Goal: Transaction & Acquisition: Register for event/course

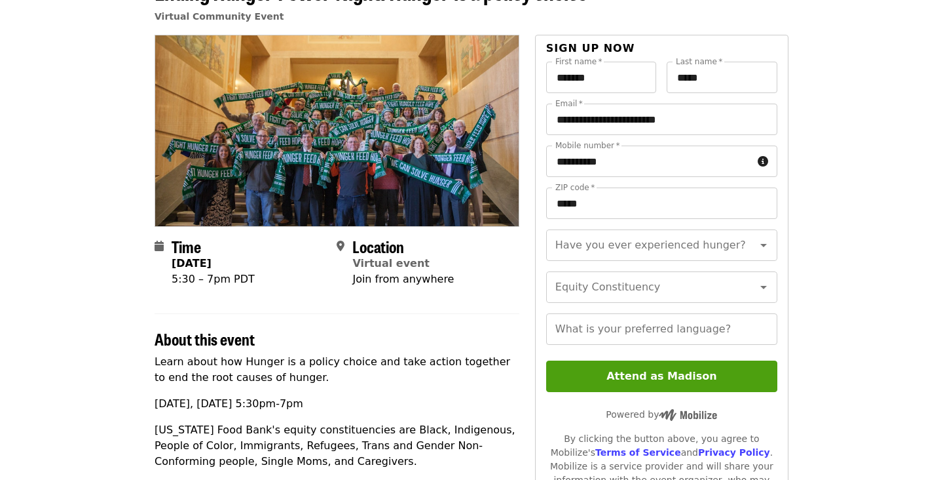
scroll to position [134, 0]
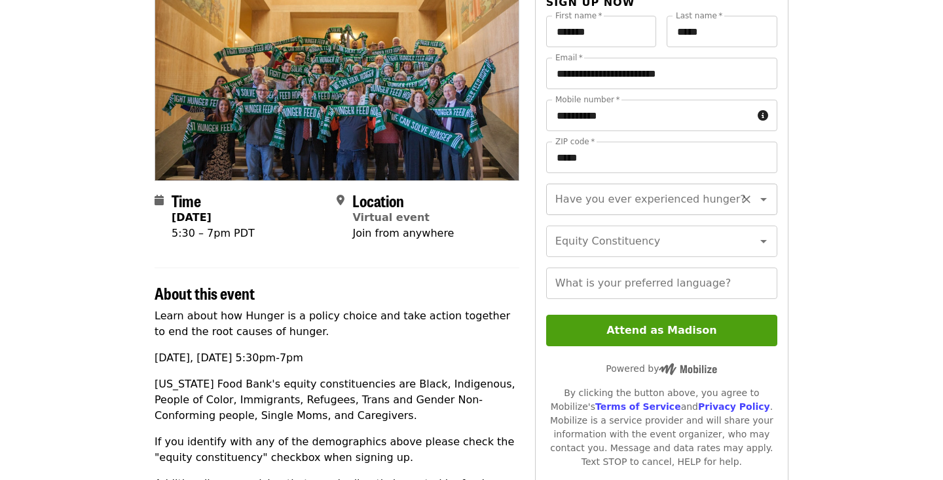
click at [616, 206] on input "Have you ever experienced hunger?" at bounding box center [646, 199] width 178 height 25
click at [453, 241] on section "Time [DATE] 5:30 – 7pm PDT Location Virtual event Join from anywhere" at bounding box center [337, 221] width 365 height 61
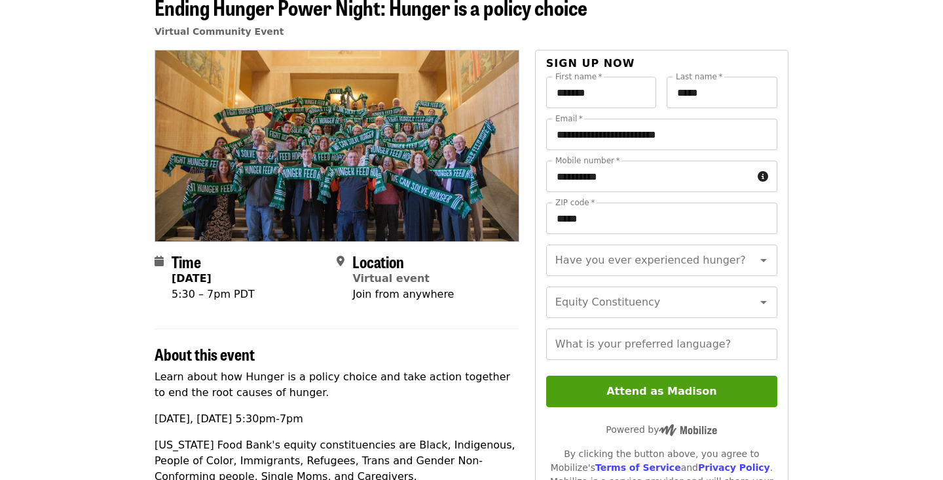
scroll to position [75, 0]
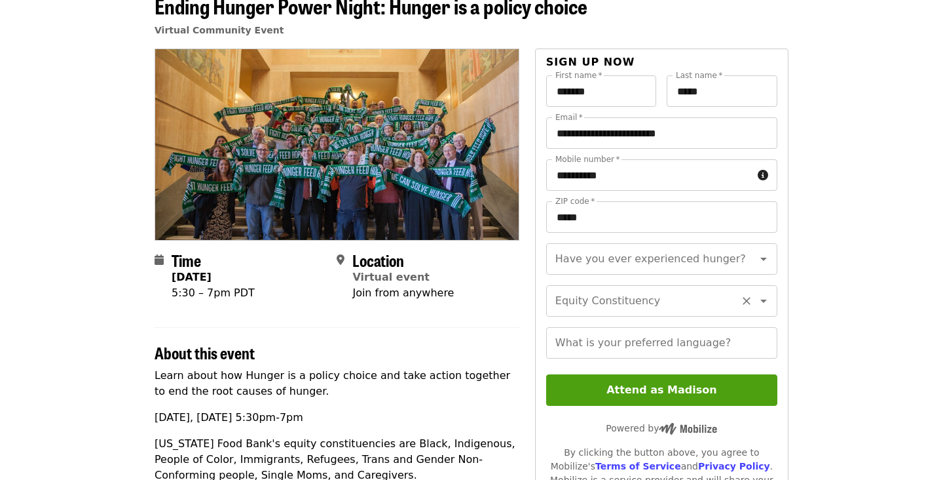
click at [565, 299] on div "Equity Constituency Equity Constituency" at bounding box center [661, 300] width 231 height 31
click at [481, 305] on section "Time [DATE] 5:30 – 7pm PDT Location Virtual event Join from anywhere" at bounding box center [337, 281] width 365 height 61
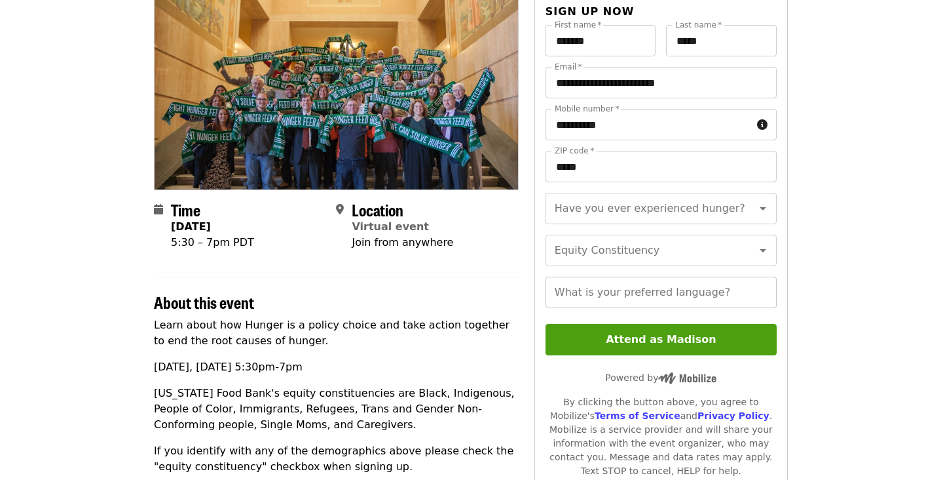
scroll to position [136, 1]
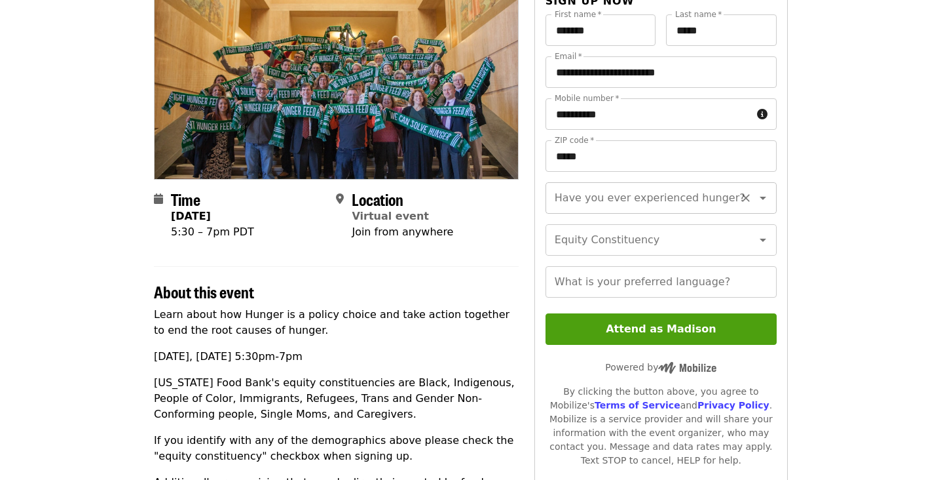
click at [728, 197] on input "Have you ever experienced hunger?" at bounding box center [645, 197] width 178 height 25
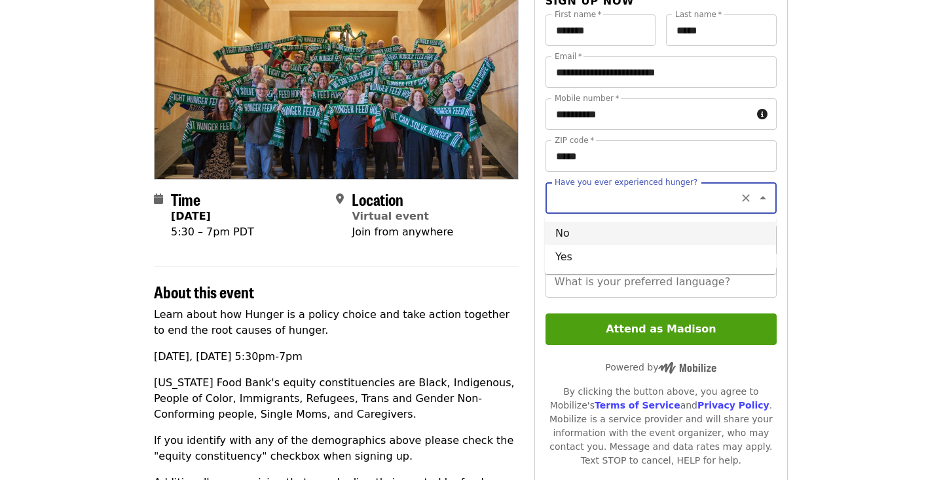
click at [667, 232] on li "No" at bounding box center [660, 233] width 231 height 24
type input "**"
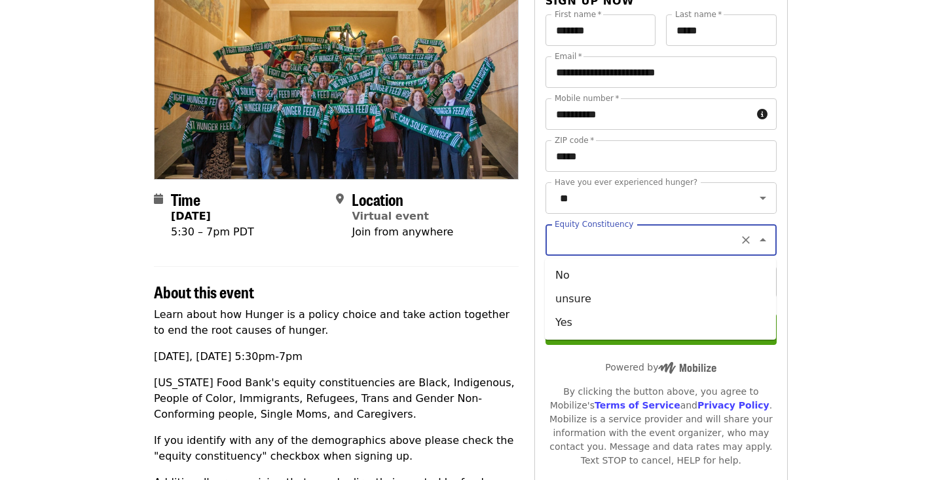
click at [693, 241] on input "Equity Constituency" at bounding box center [645, 239] width 178 height 25
click at [675, 272] on li "No" at bounding box center [660, 275] width 231 height 24
type input "**"
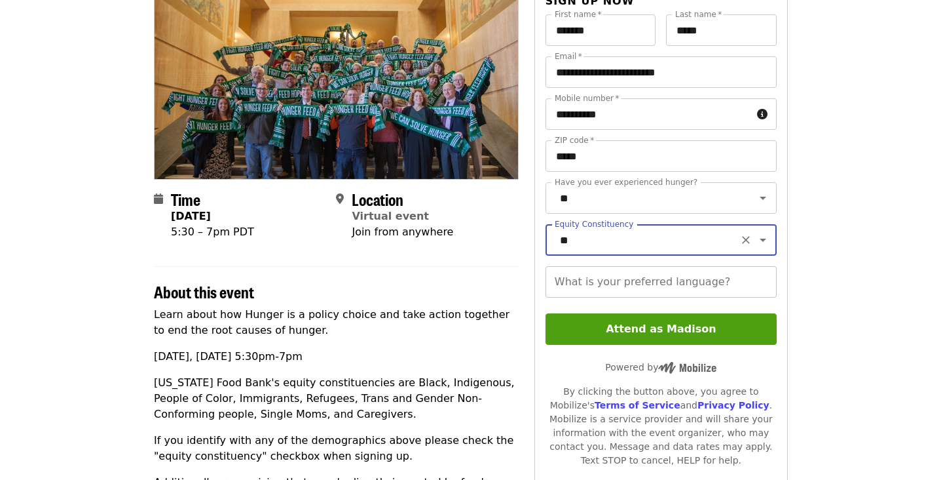
click at [701, 277] on input "What is your preferred language?" at bounding box center [661, 281] width 231 height 31
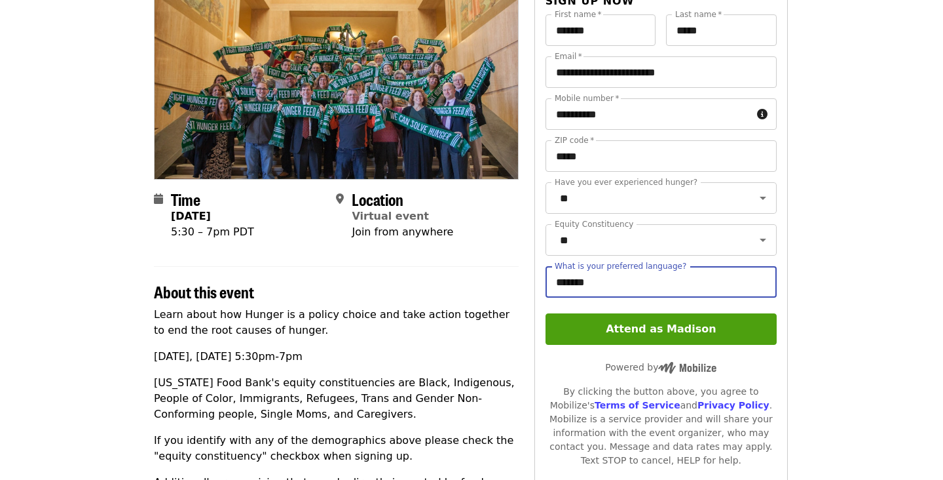
type input "*******"
click at [896, 284] on article "Ending Hunger Power Night: Hunger is a policy choice Virtual Community Event Ti…" at bounding box center [470, 411] width 943 height 979
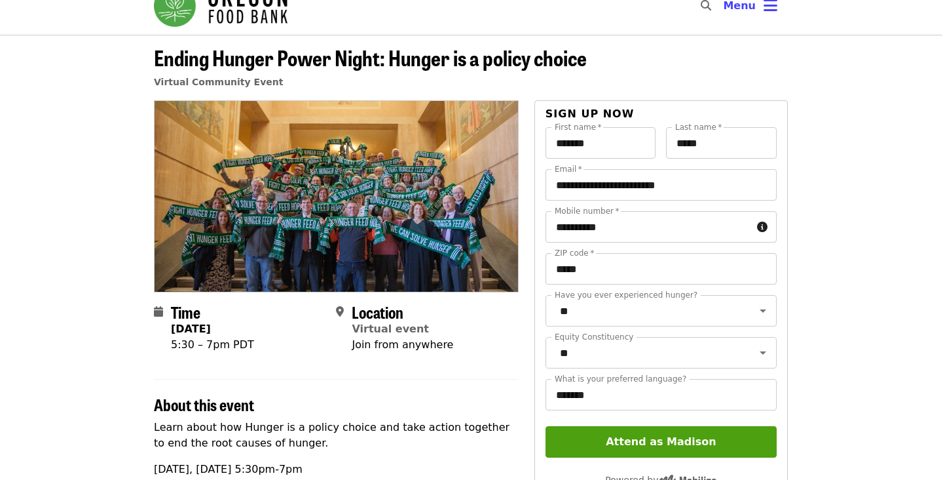
scroll to position [125, 0]
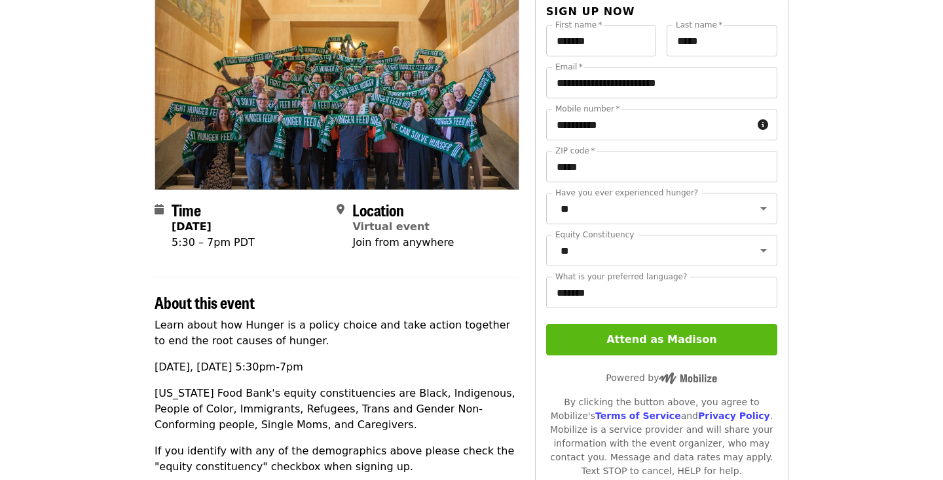
click at [759, 325] on button "Attend as Madison" at bounding box center [661, 339] width 231 height 31
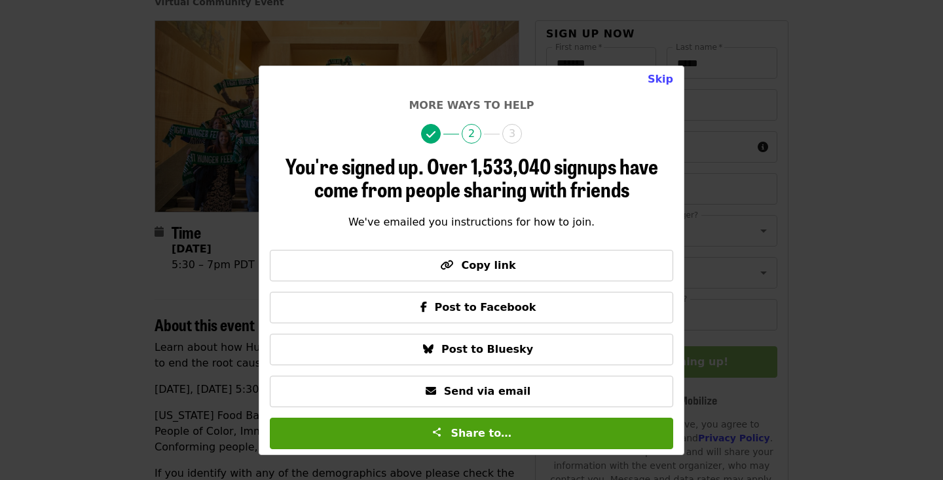
scroll to position [94, 0]
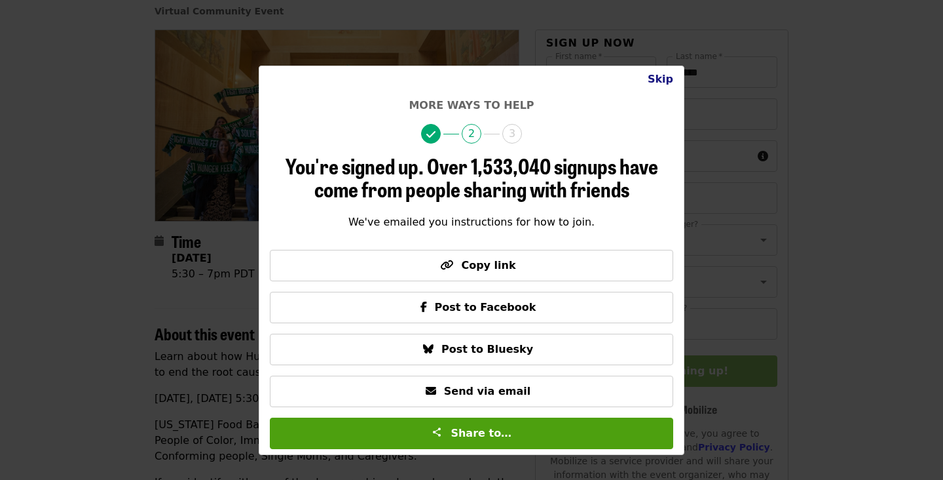
click at [671, 85] on button "Skip" at bounding box center [660, 79] width 47 height 26
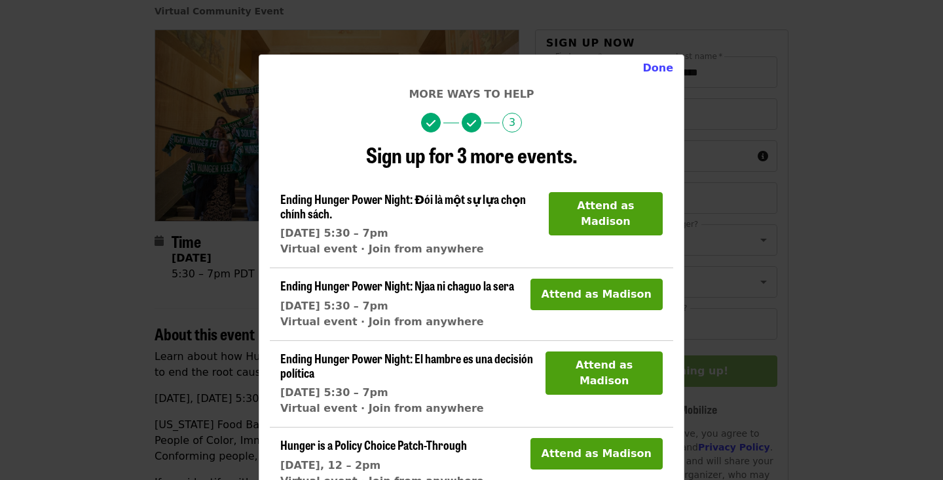
scroll to position [14, 0]
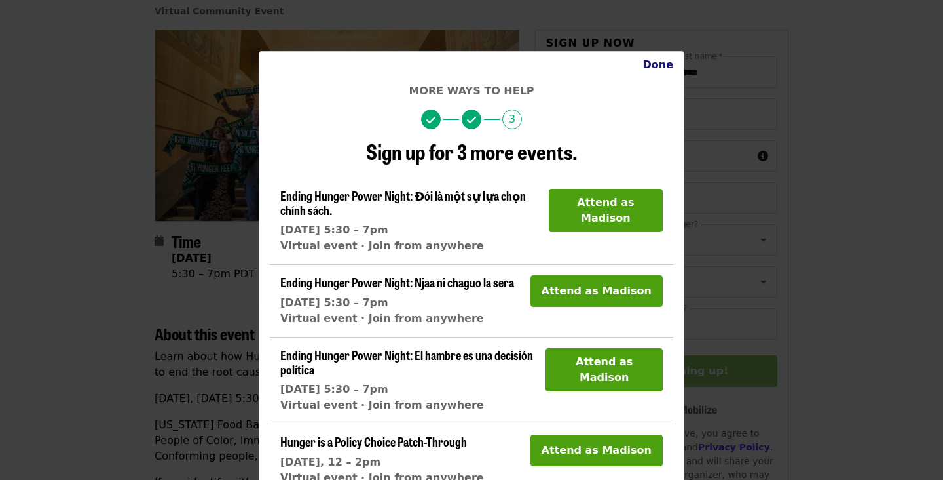
click at [661, 60] on button "Done" at bounding box center [658, 65] width 52 height 26
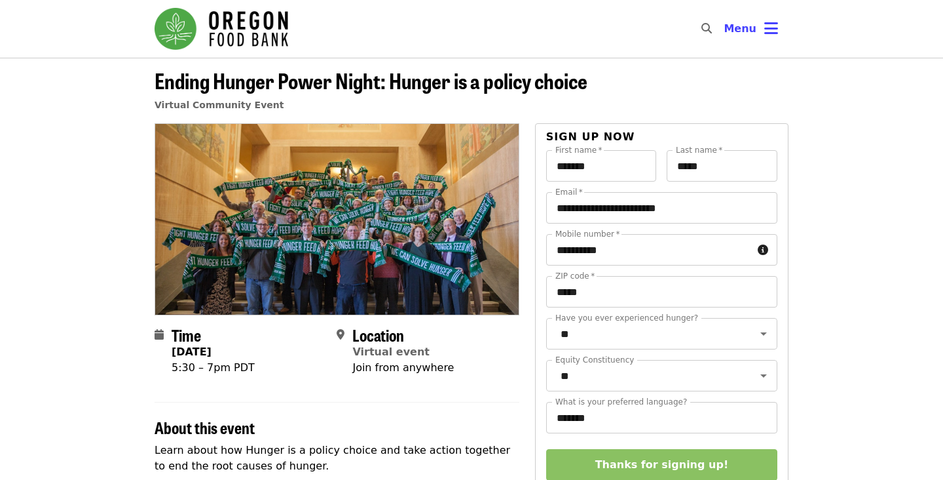
scroll to position [0, 0]
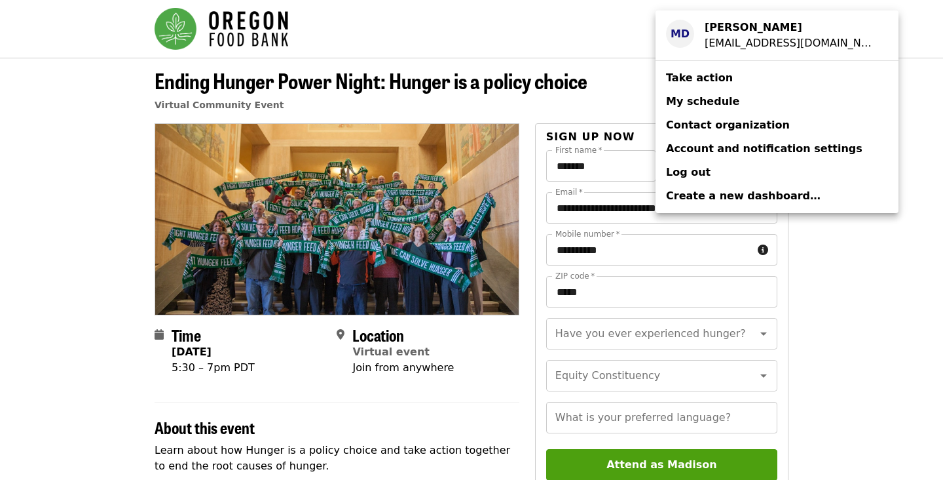
click at [721, 39] on div "[EMAIL_ADDRESS][DOMAIN_NAME]" at bounding box center [791, 43] width 173 height 16
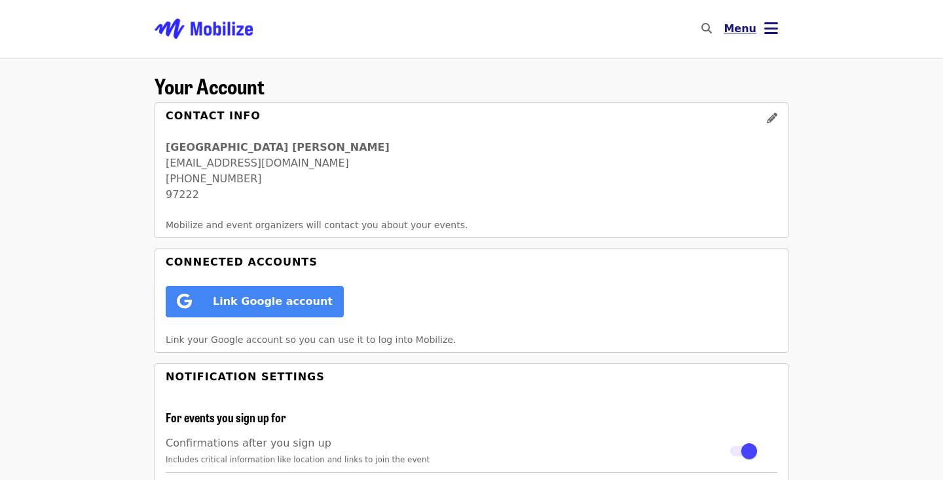
click at [774, 34] on icon "bars icon" at bounding box center [771, 28] width 14 height 19
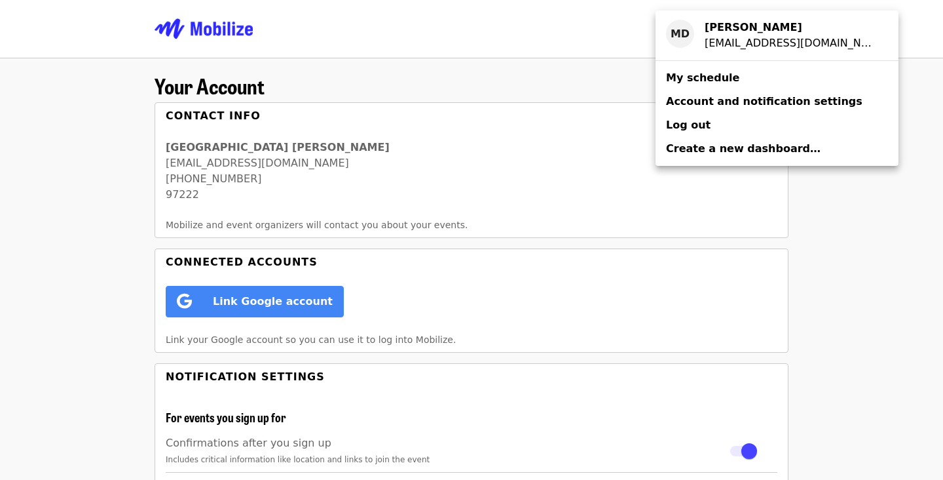
click at [729, 80] on span "My schedule" at bounding box center [702, 77] width 73 height 12
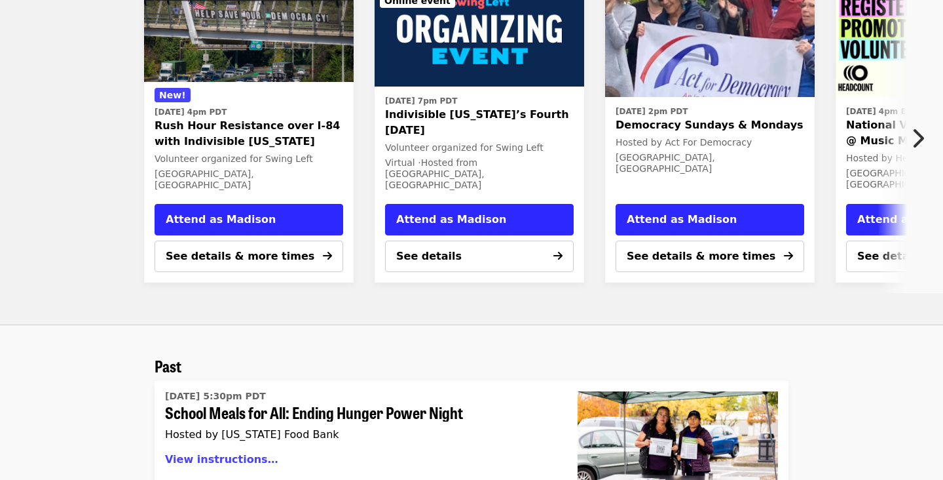
scroll to position [745, 0]
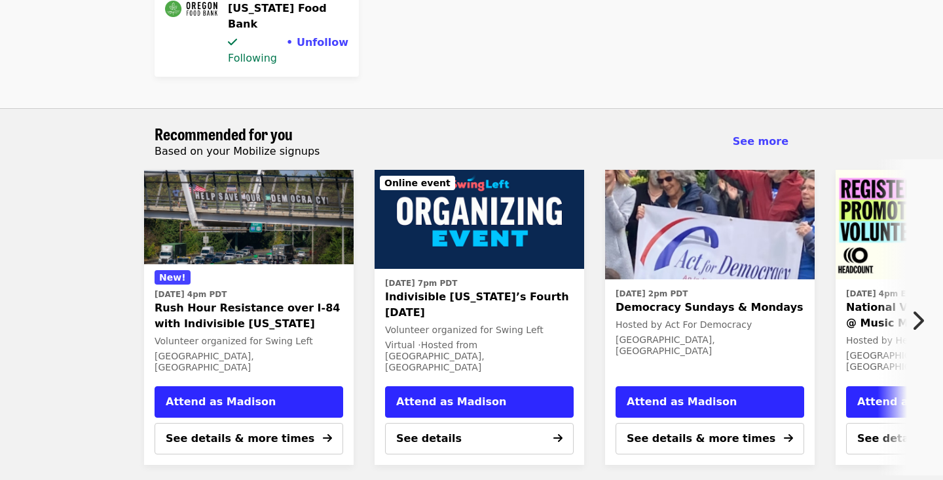
click at [914, 308] on icon "chevron-right icon" at bounding box center [917, 320] width 13 height 25
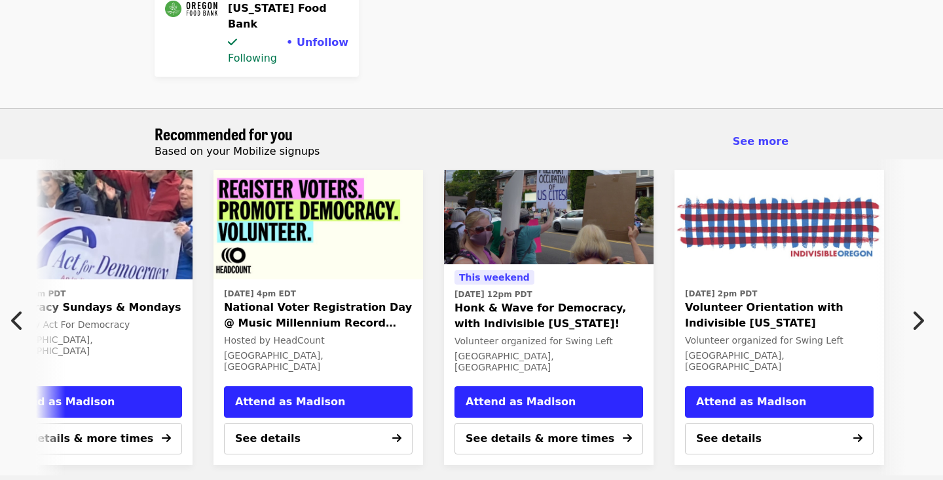
scroll to position [0, 622]
